Goal: Check status: Check status

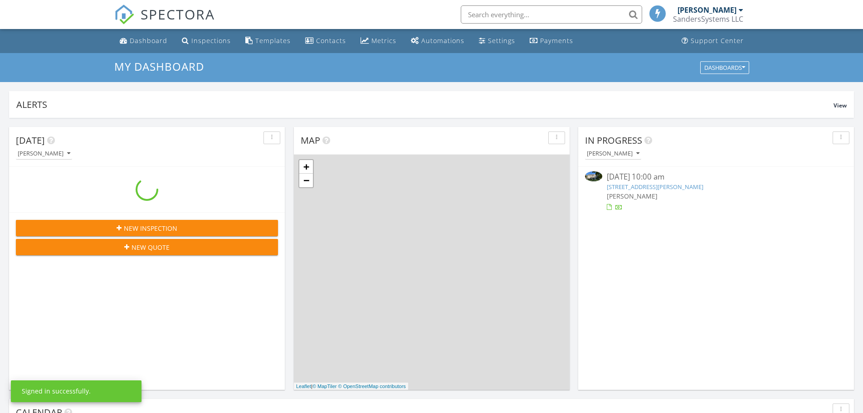
scroll to position [840, 877]
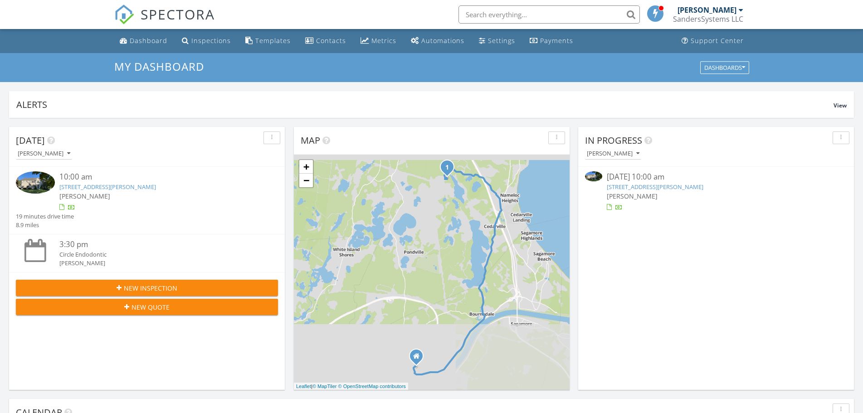
click at [82, 188] on link "10 Gabriel Ln, Plymouth, MA 02360" at bounding box center [107, 187] width 97 height 8
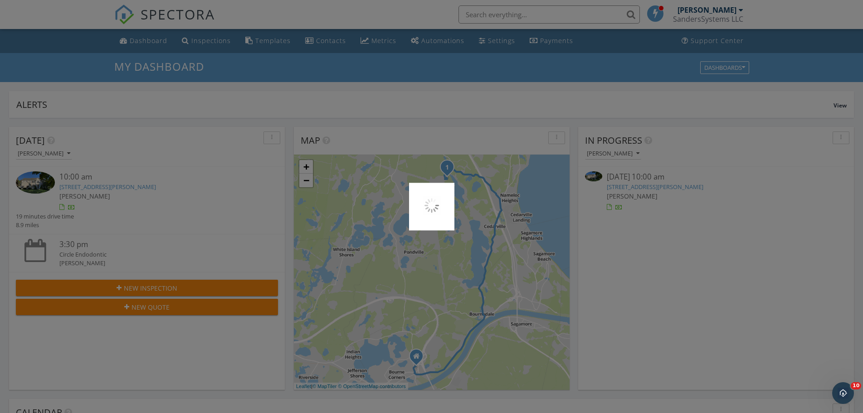
scroll to position [0, 0]
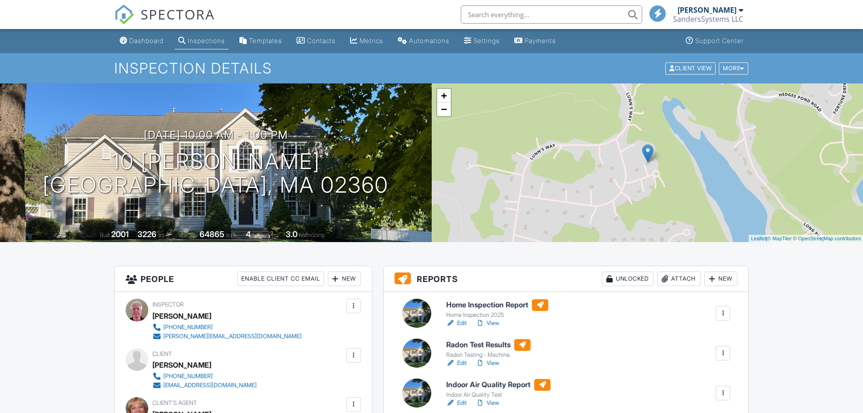
click at [495, 323] on link "View" at bounding box center [488, 323] width 24 height 9
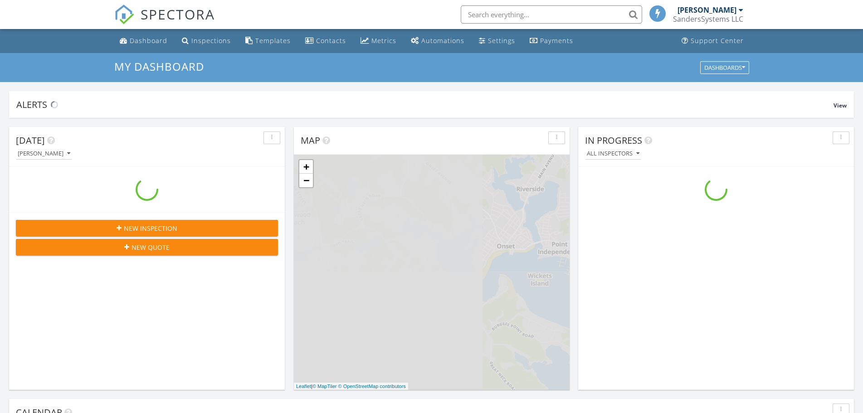
scroll to position [840, 877]
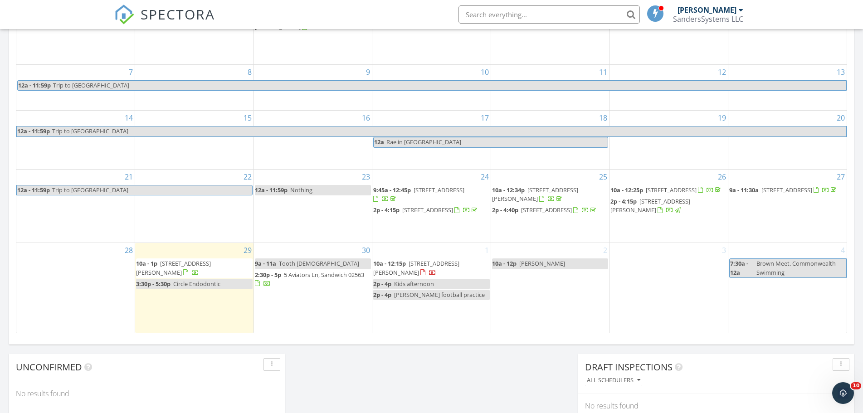
scroll to position [454, 0]
